Goal: Find specific page/section: Find specific page/section

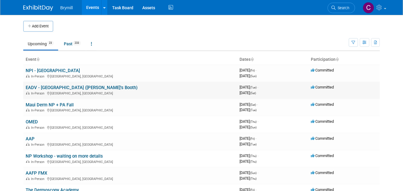
click at [68, 88] on link "EADV - [GEOGRAPHIC_DATA] ([PERSON_NAME]'s Booth)" at bounding box center [82, 87] width 112 height 5
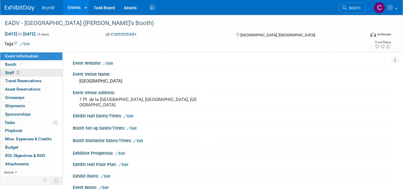
click at [9, 73] on span "Staff 2" at bounding box center [12, 72] width 15 height 5
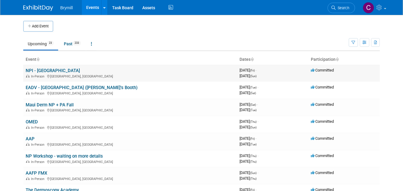
click at [44, 69] on link "NPI - [GEOGRAPHIC_DATA]" at bounding box center [53, 70] width 54 height 5
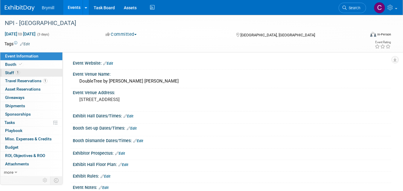
click at [8, 73] on span "Staff 1" at bounding box center [12, 72] width 15 height 5
